Goal: Navigation & Orientation: Find specific page/section

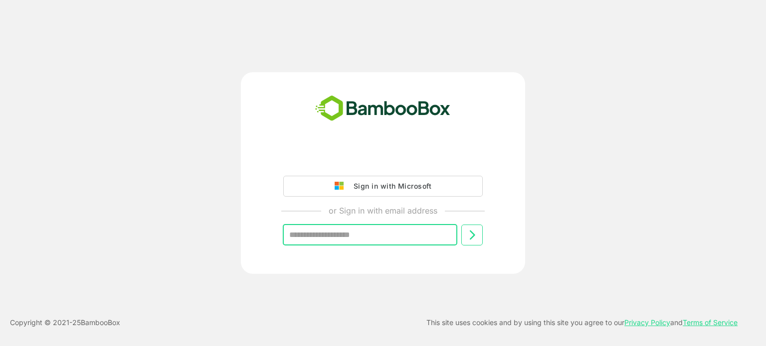
click at [333, 236] on input "text" at bounding box center [370, 235] width 174 height 21
click at [316, 242] on input "text" at bounding box center [370, 235] width 174 height 21
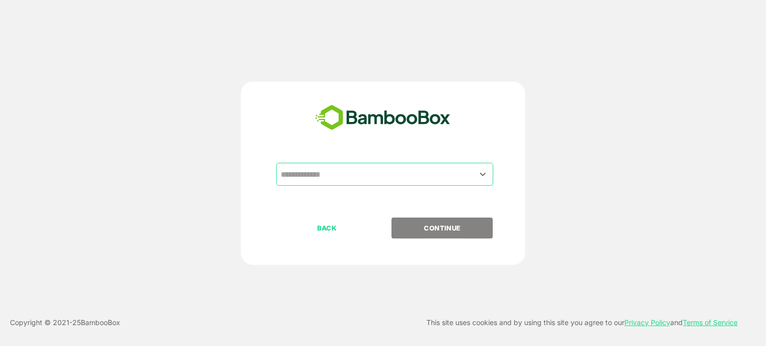
click at [332, 169] on input "text" at bounding box center [384, 174] width 213 height 19
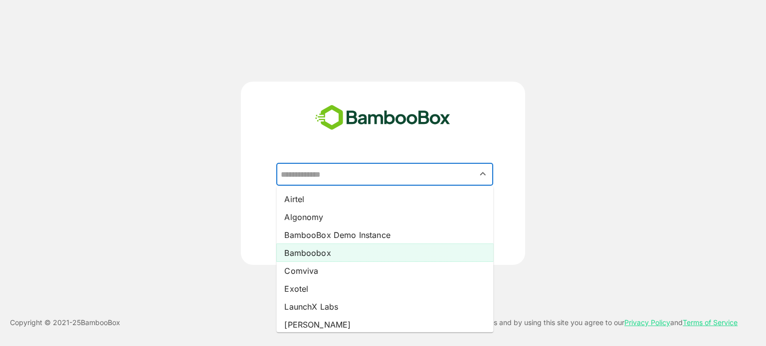
click at [309, 257] on li "Bamboobox" at bounding box center [384, 253] width 217 height 18
type input "*********"
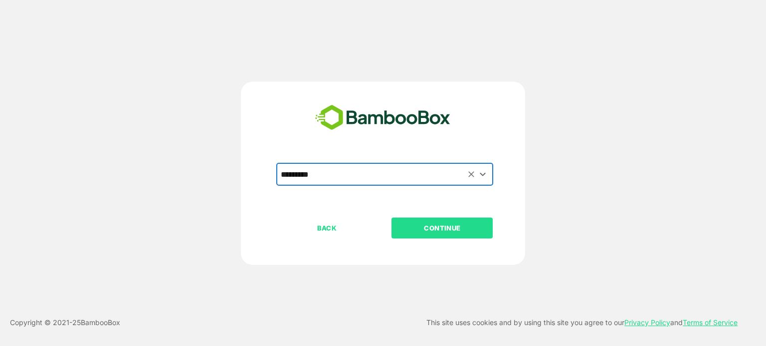
click at [442, 232] on p "CONTINUE" at bounding box center [442, 228] width 100 height 11
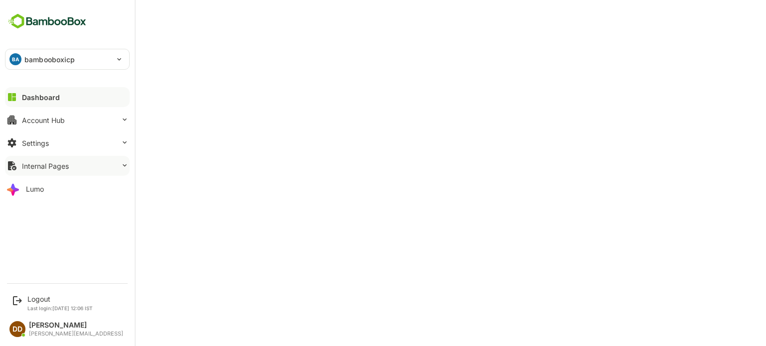
click at [49, 168] on div "Internal Pages" at bounding box center [45, 166] width 47 height 8
click at [28, 306] on p "Last login: [DATE] 12:06 IST" at bounding box center [59, 309] width 65 height 6
click at [37, 303] on div "Logout" at bounding box center [59, 299] width 65 height 8
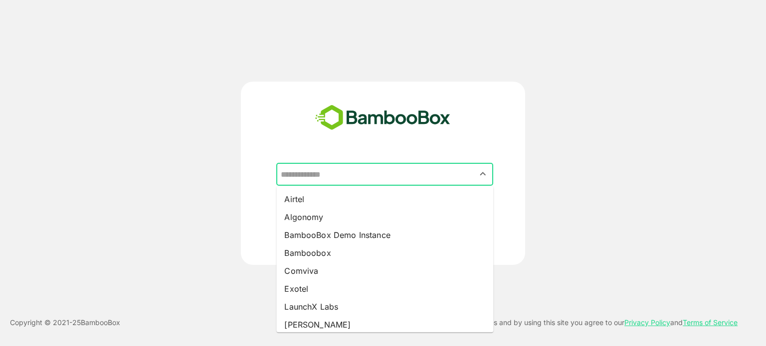
click at [393, 167] on input "text" at bounding box center [384, 174] width 213 height 19
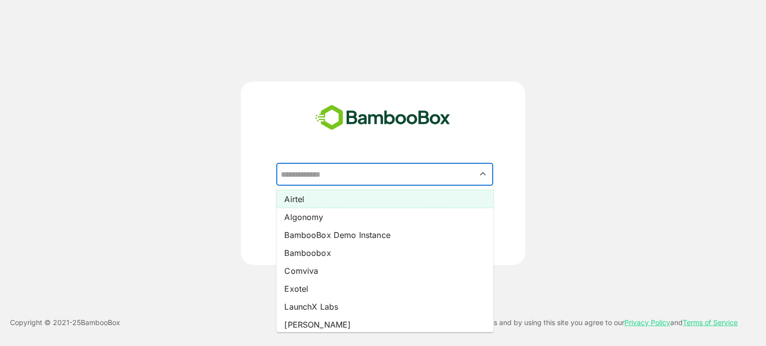
click at [299, 198] on li "Airtel" at bounding box center [384, 199] width 217 height 18
type input "******"
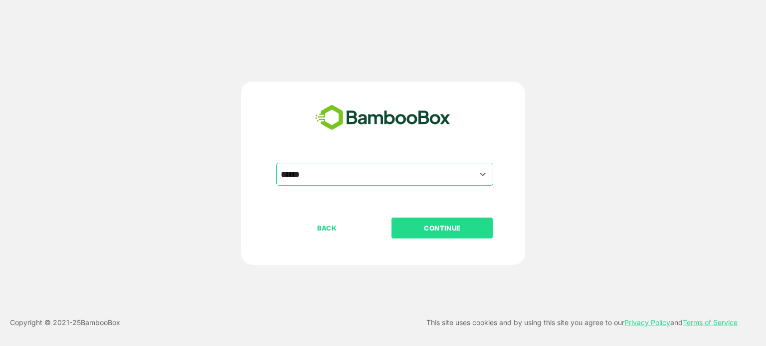
click at [433, 231] on p "CONTINUE" at bounding box center [442, 228] width 100 height 11
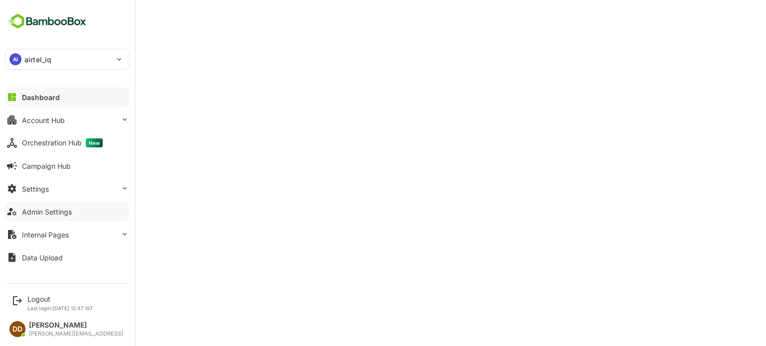
click at [40, 213] on div "Admin Settings" at bounding box center [47, 212] width 50 height 8
click at [30, 256] on div "Data Upload" at bounding box center [42, 258] width 41 height 8
click at [36, 96] on div "Dashboard" at bounding box center [40, 97] width 36 height 8
click at [32, 58] on p "airtel_iq" at bounding box center [37, 59] width 27 height 10
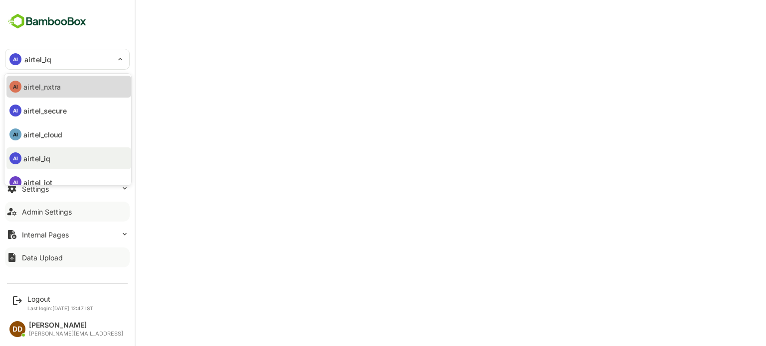
click at [38, 94] on li "AI airtel_nxtra" at bounding box center [68, 87] width 125 height 22
type input "**********"
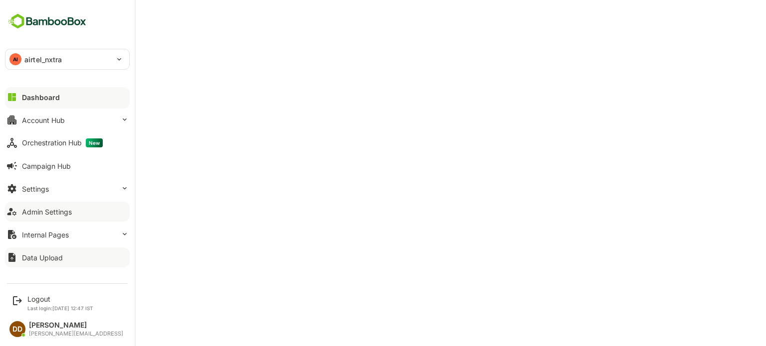
click at [70, 53] on div "AI airtel_nxtra" at bounding box center [61, 59] width 112 height 20
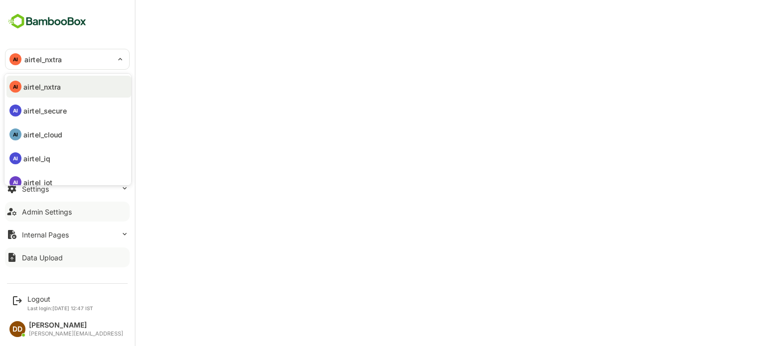
click at [241, 38] on div at bounding box center [383, 173] width 766 height 346
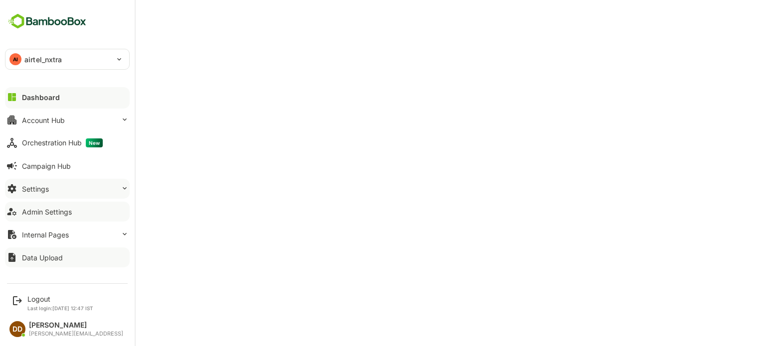
click at [39, 191] on div "Settings" at bounding box center [35, 189] width 27 height 8
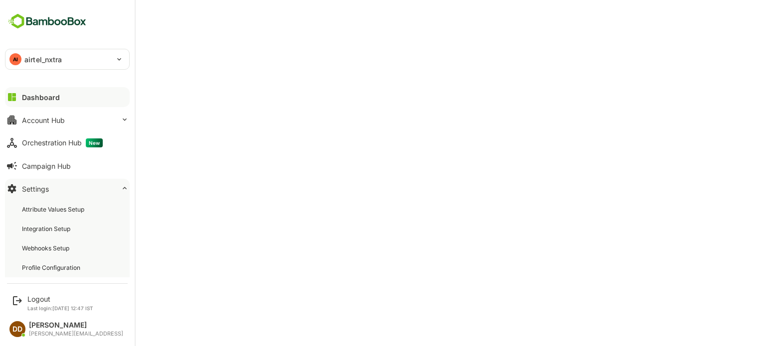
click at [37, 191] on div "Settings" at bounding box center [35, 189] width 27 height 8
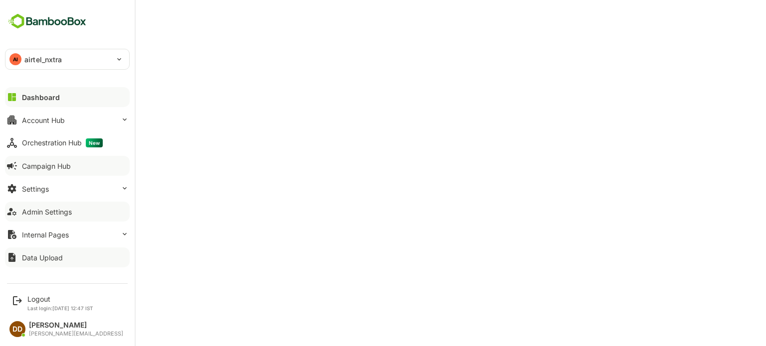
click at [43, 158] on button "Campaign Hub" at bounding box center [67, 166] width 125 height 20
click at [38, 187] on div "Settings" at bounding box center [35, 189] width 27 height 8
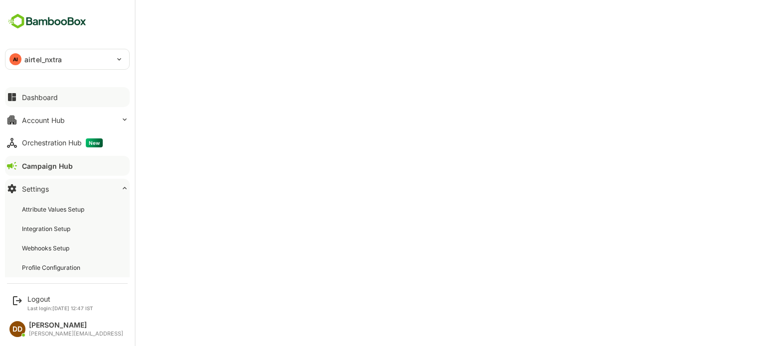
click at [29, 190] on div "Settings" at bounding box center [35, 189] width 27 height 8
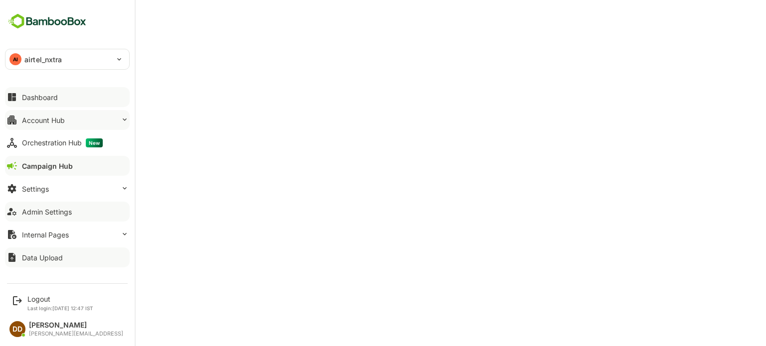
click at [44, 118] on div "Account Hub" at bounding box center [43, 120] width 43 height 8
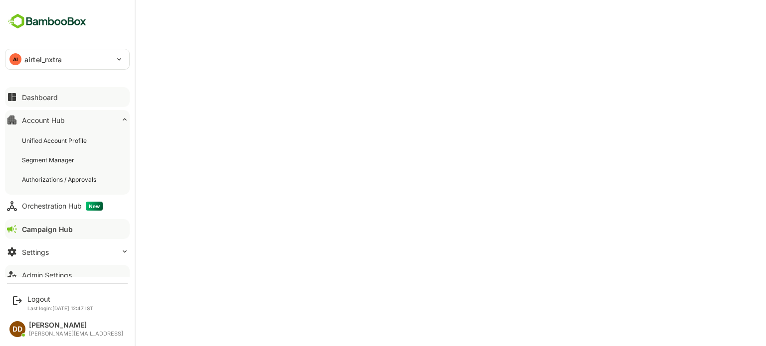
click at [42, 118] on div "Account Hub" at bounding box center [43, 120] width 43 height 8
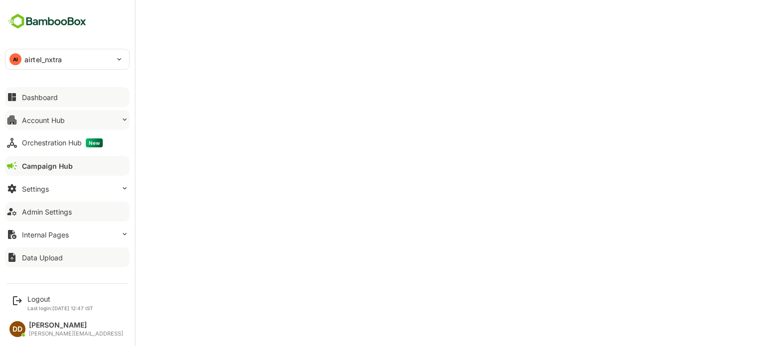
click at [42, 118] on div "Account Hub" at bounding box center [43, 120] width 43 height 8
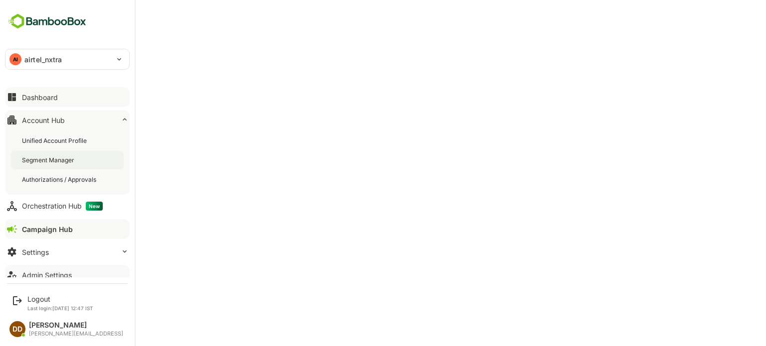
click at [42, 162] on div "Segment Manager" at bounding box center [49, 160] width 54 height 8
click at [25, 101] on div "Dashboard" at bounding box center [40, 97] width 36 height 8
